Goal: Task Accomplishment & Management: Use online tool/utility

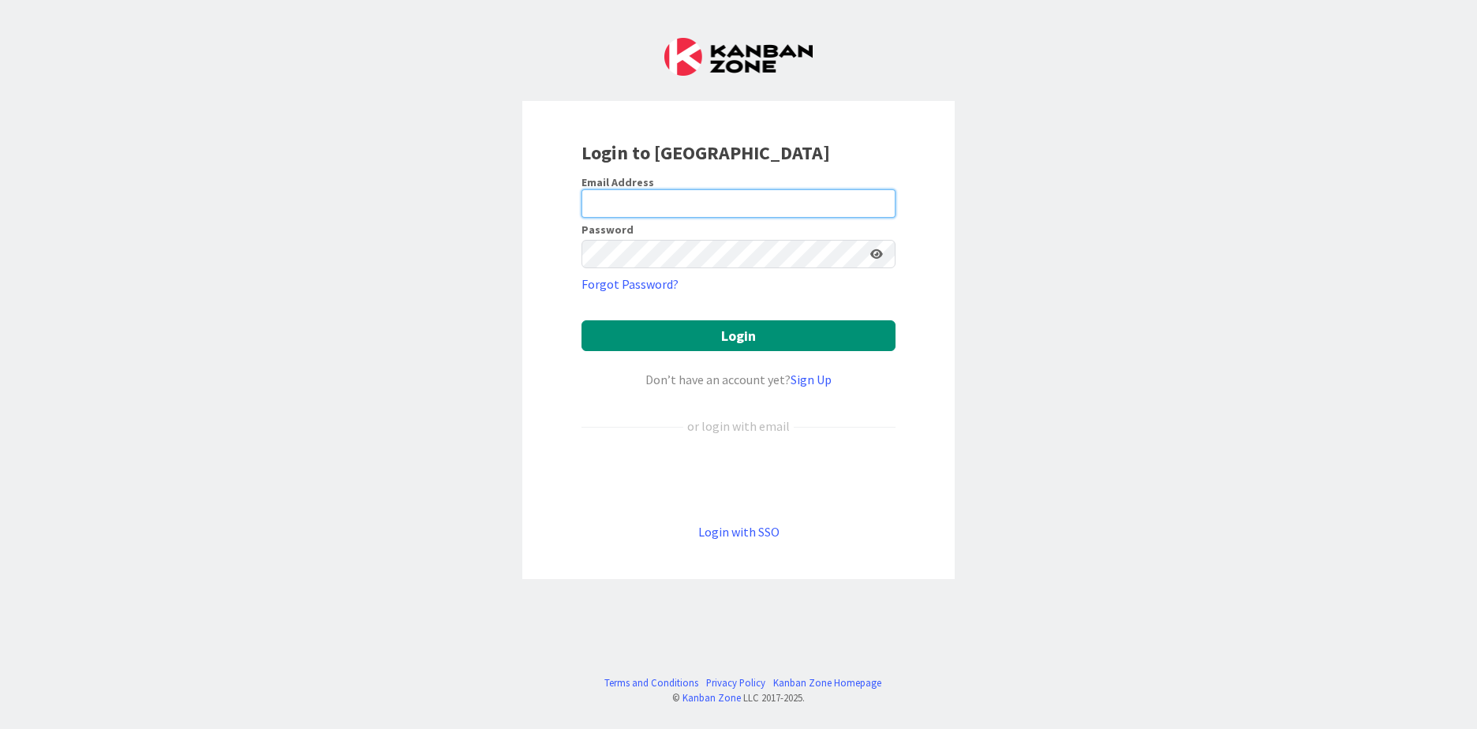
type input "[EMAIL_ADDRESS][DOMAIN_NAME]"
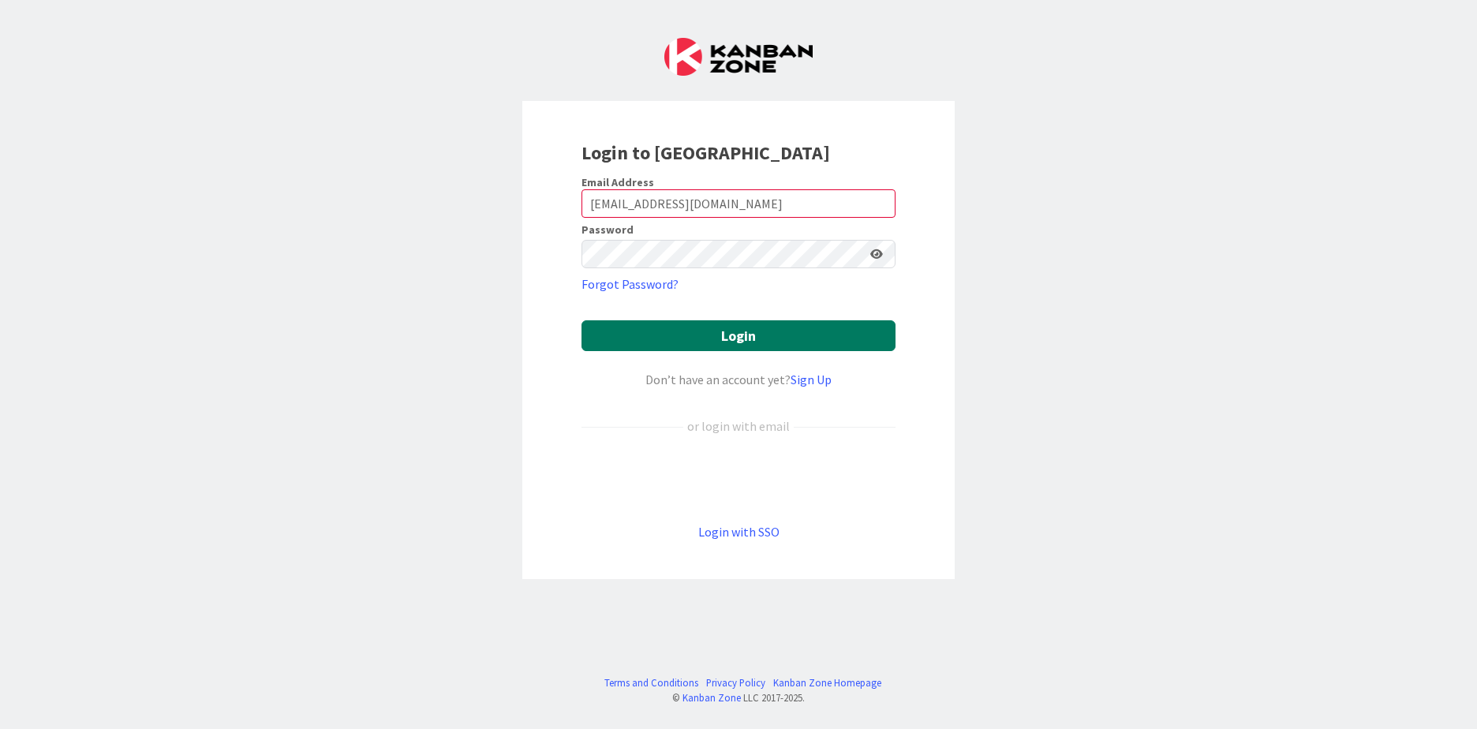
click at [669, 320] on button "Login" at bounding box center [738, 335] width 314 height 31
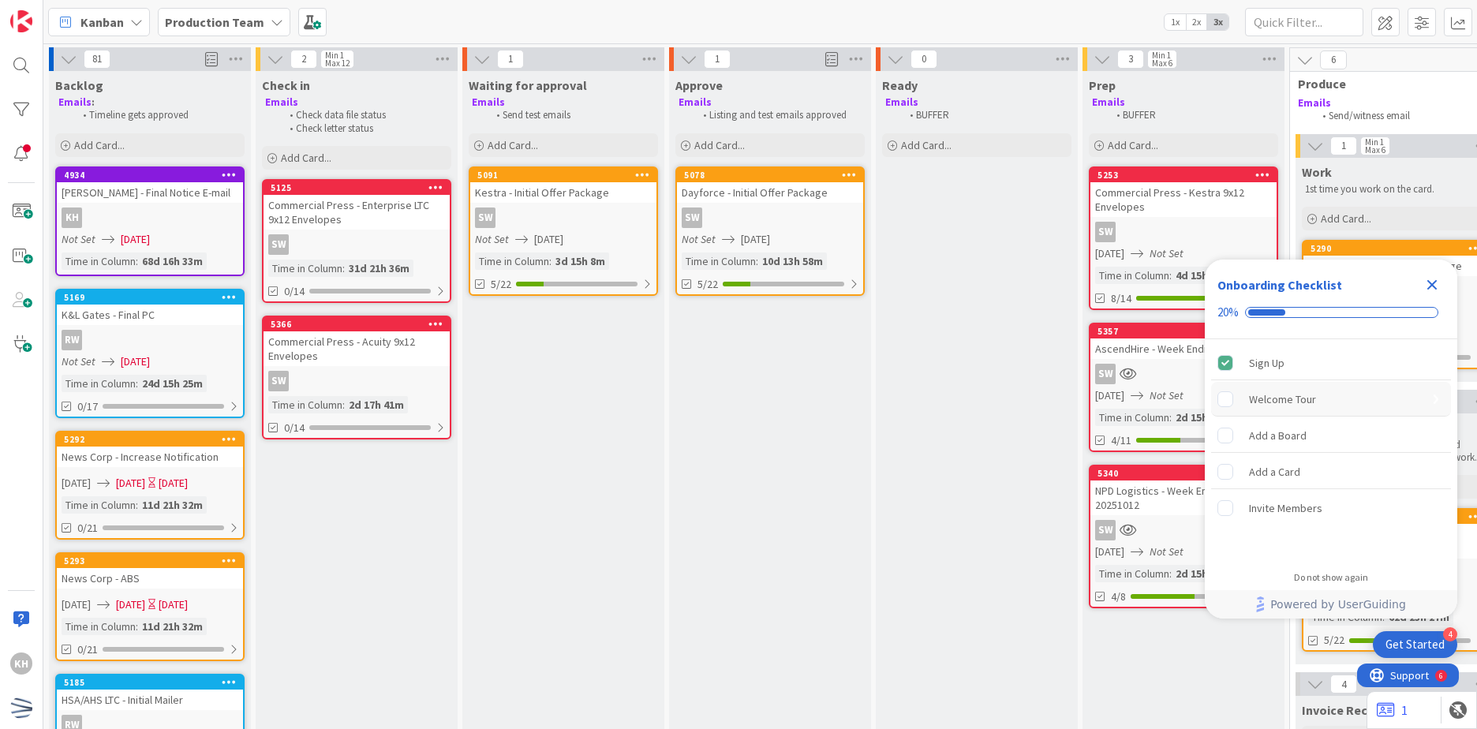
click at [1222, 403] on rect "Welcome Tour is incomplete." at bounding box center [1225, 398] width 15 height 15
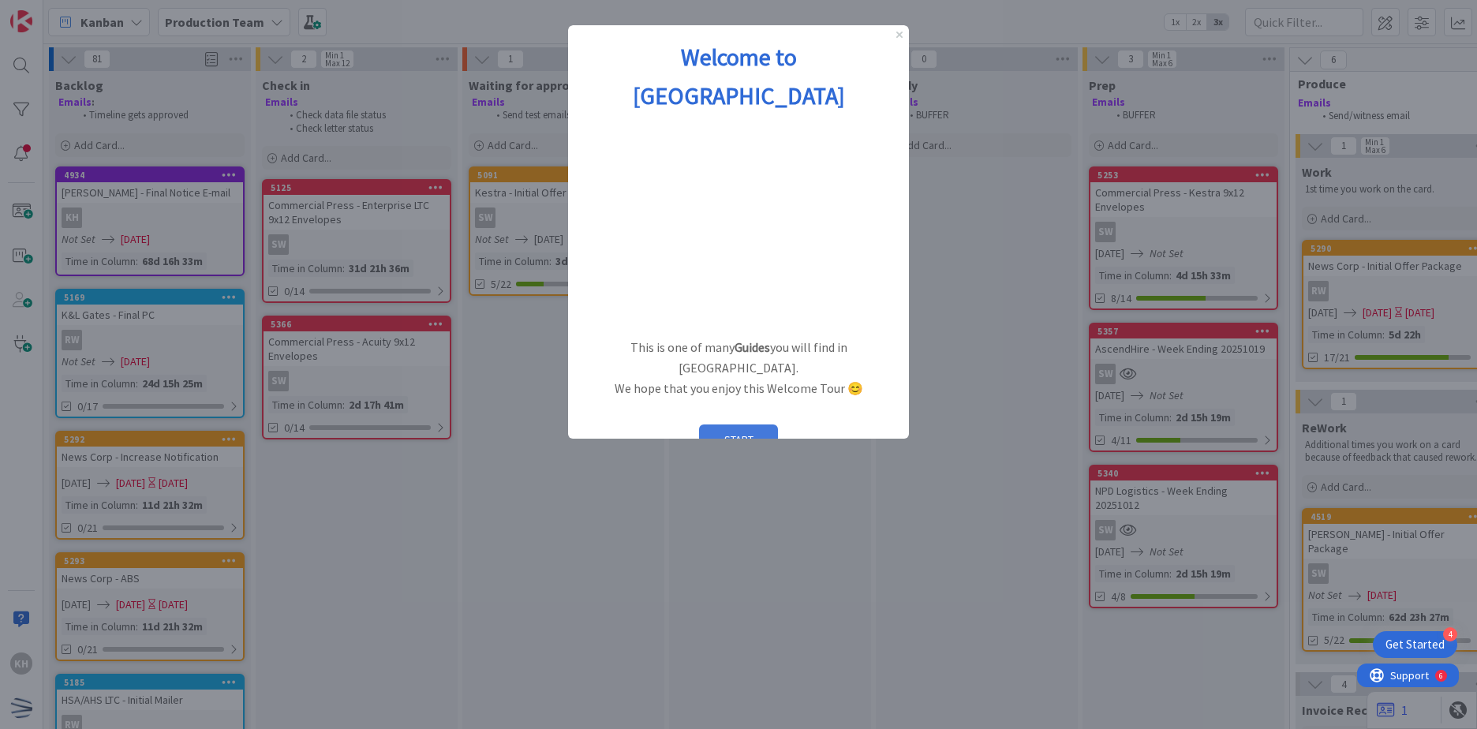
click at [731, 424] on button "START" at bounding box center [738, 439] width 79 height 30
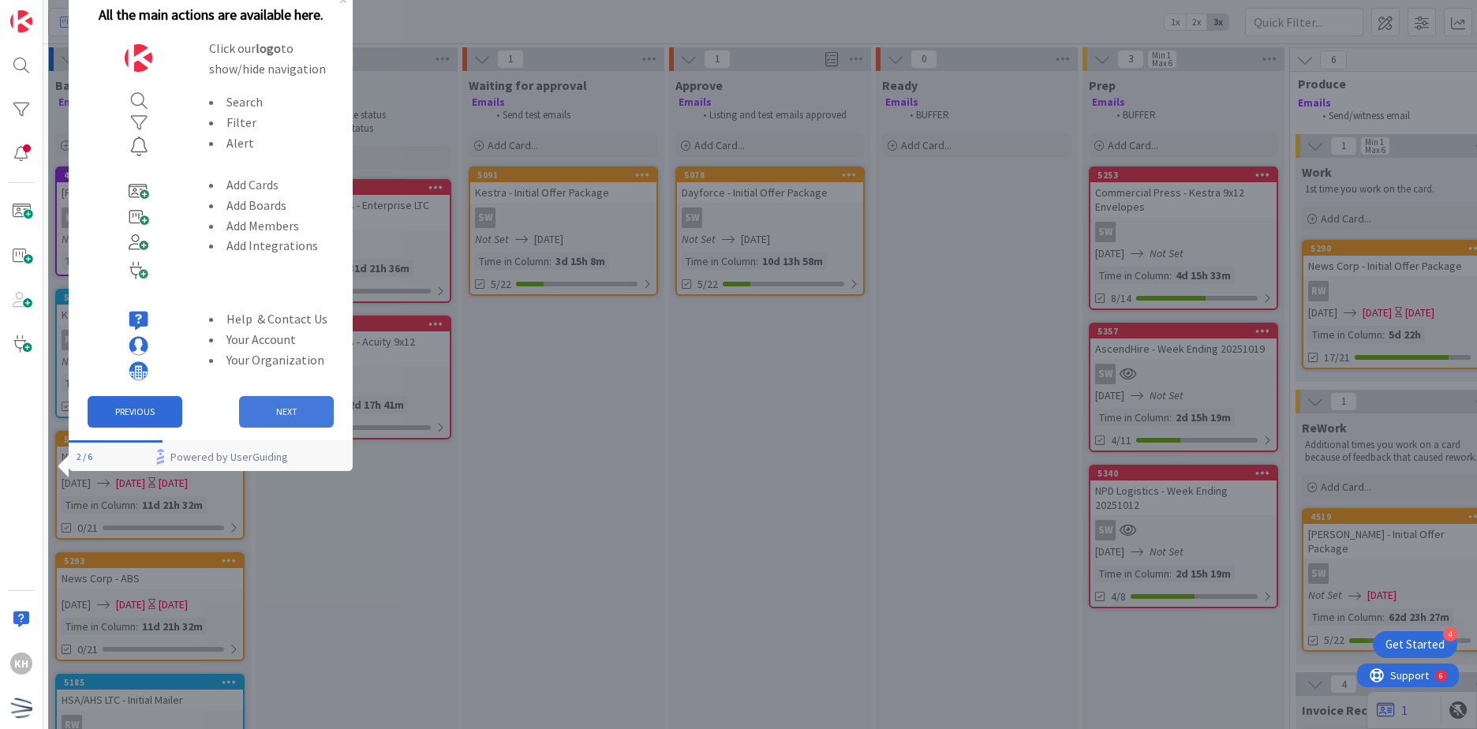
click at [249, 410] on button "NEXT" at bounding box center [286, 412] width 95 height 32
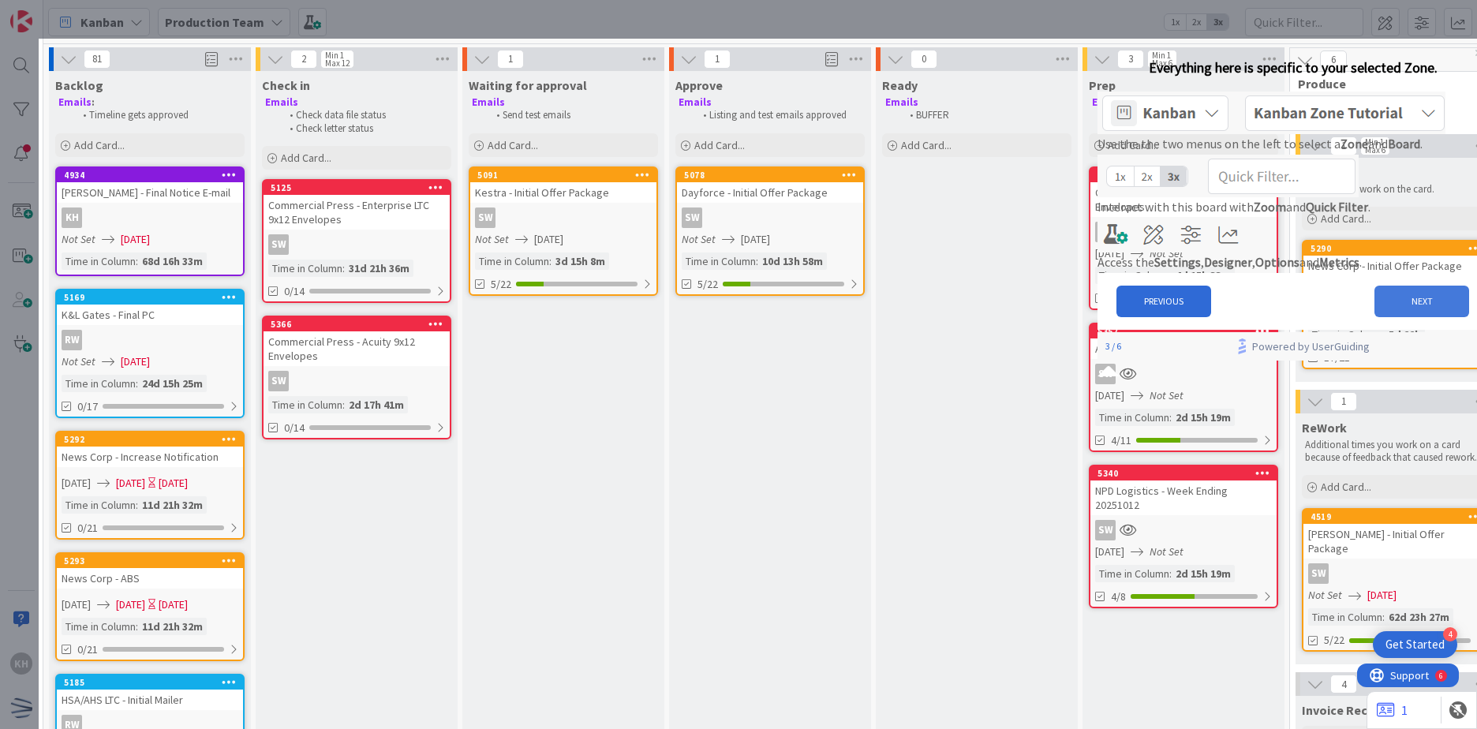
click at [1379, 317] on button "NEXT" at bounding box center [1421, 302] width 95 height 32
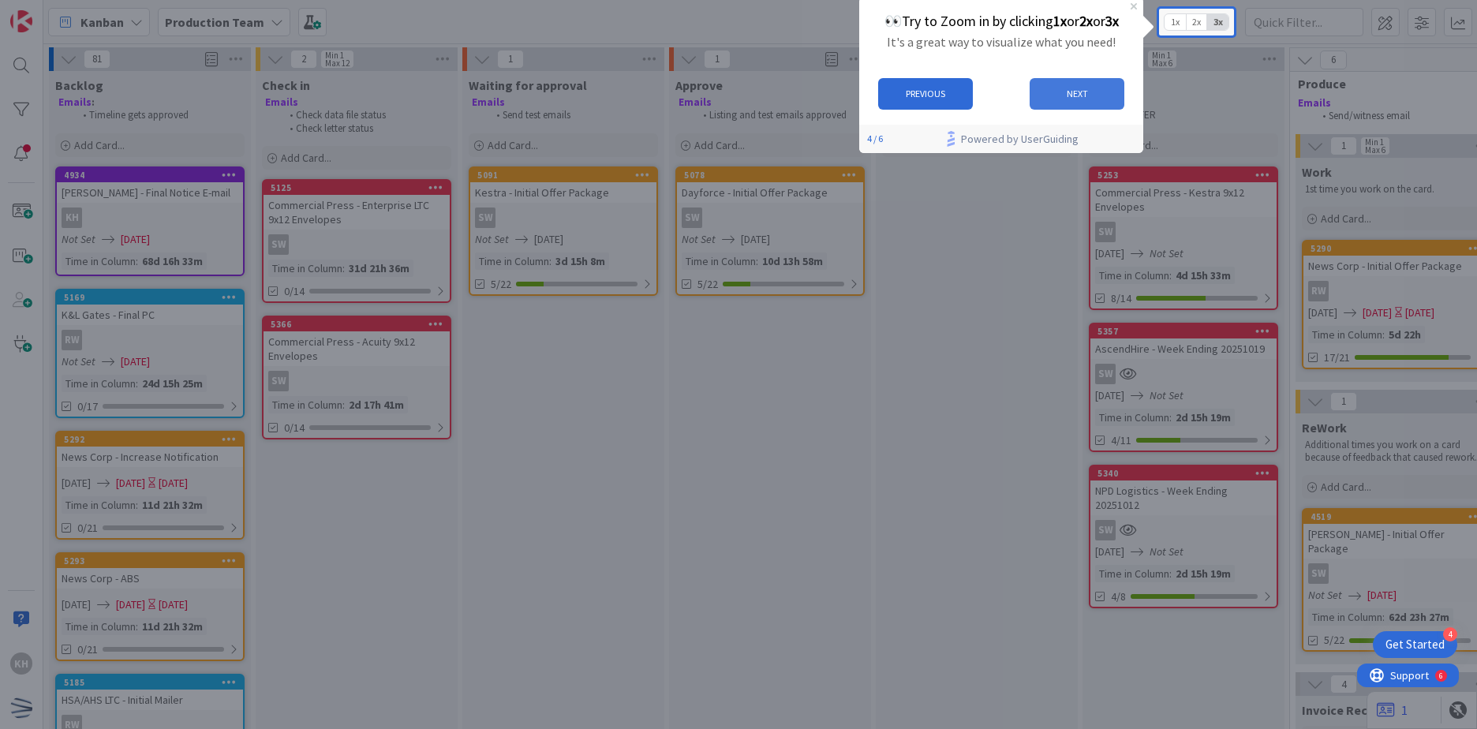
click at [1071, 92] on button "NEXT" at bounding box center [1077, 94] width 95 height 32
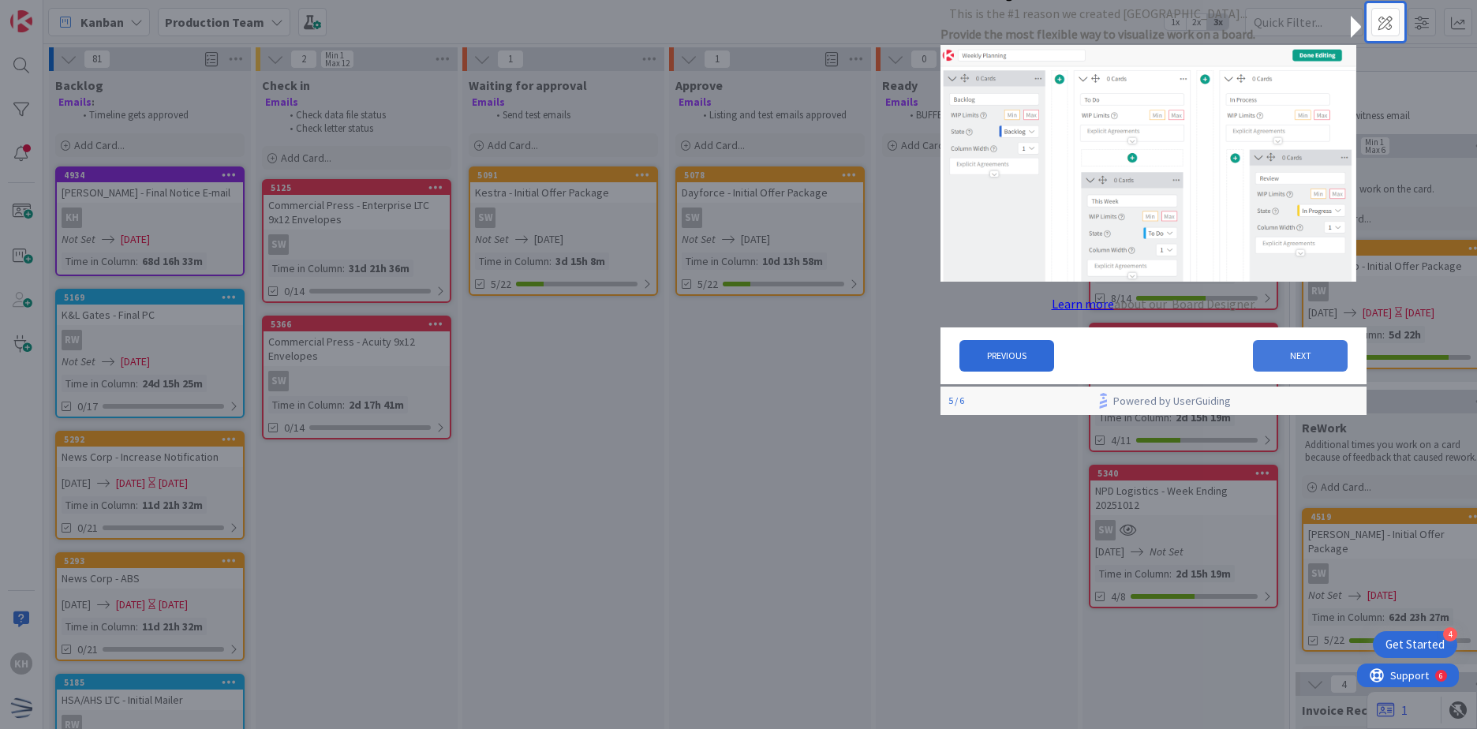
click at [1279, 372] on button "NEXT" at bounding box center [1300, 356] width 95 height 32
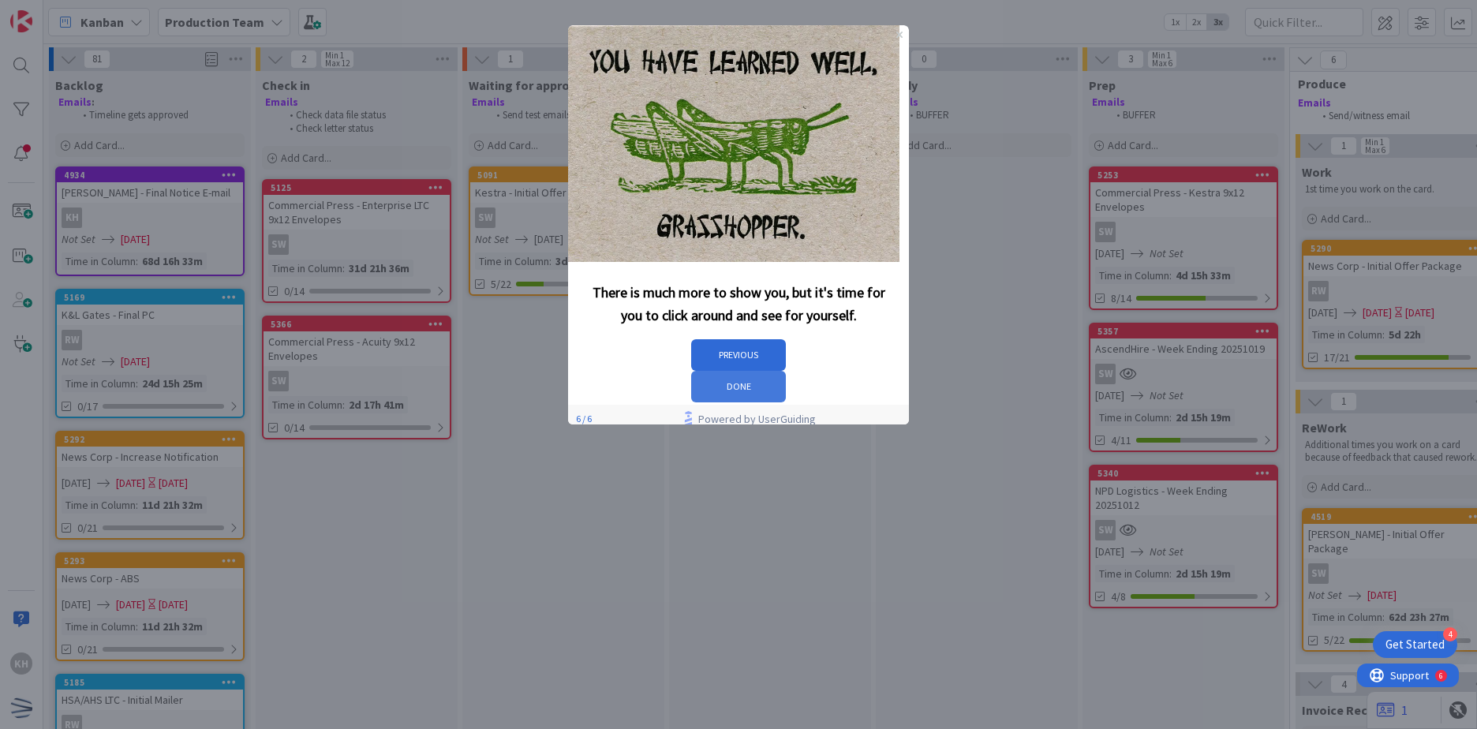
click at [786, 371] on button "DONE" at bounding box center [738, 387] width 95 height 32
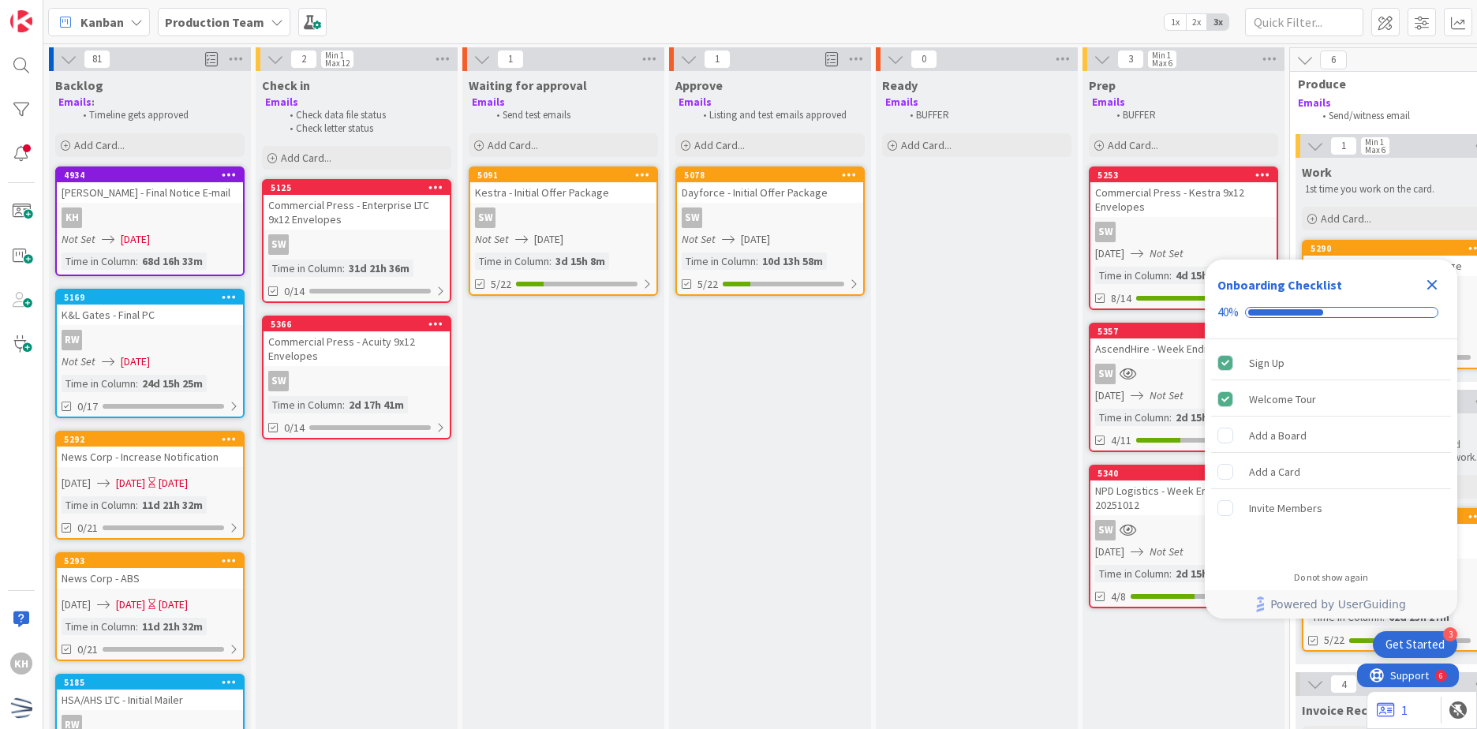
click at [1444, 277] on div "Close Checklist" at bounding box center [1431, 284] width 25 height 25
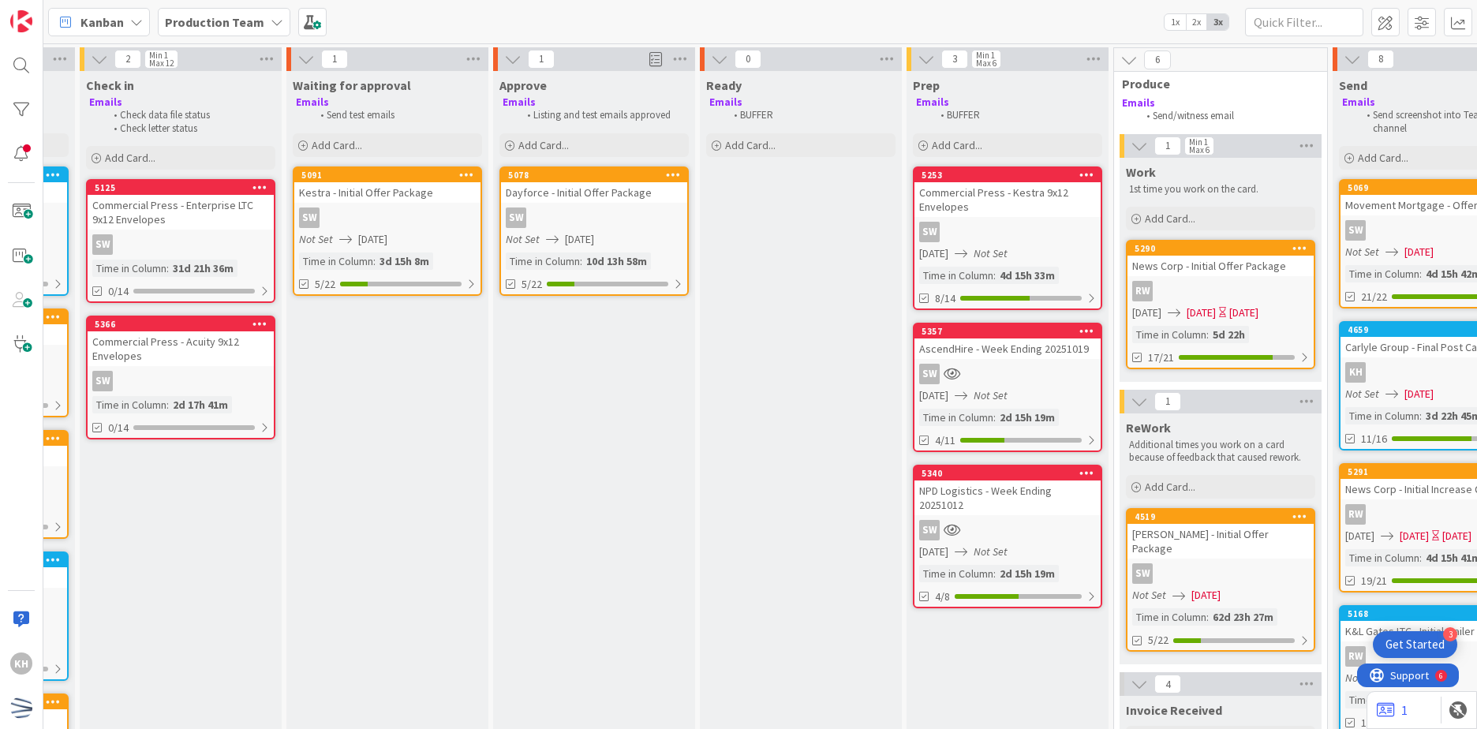
scroll to position [0, 541]
